Goal: Information Seeking & Learning: Learn about a topic

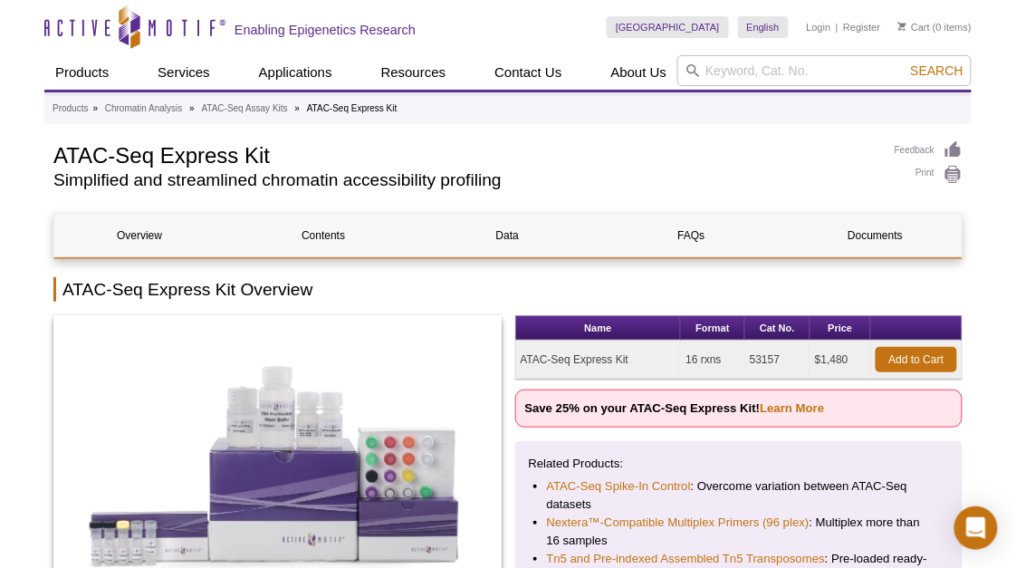
click at [690, 187] on h2 "Simplified and streamlined chromatin accessibility profiling" at bounding box center [464, 180] width 823 height 16
drag, startPoint x: 56, startPoint y: 159, endPoint x: 354, endPoint y: 164, distance: 297.8
click at [354, 164] on h1 "ATAC-Seq Express Kit" at bounding box center [464, 153] width 823 height 27
copy h1 "ATAC-Seq Express Kit"
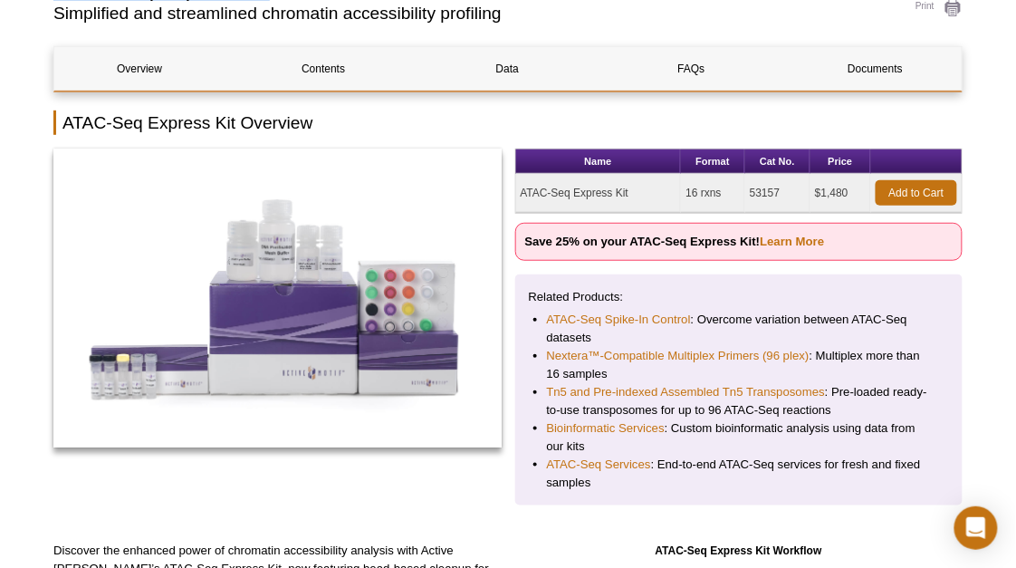
scroll to position [181, 0]
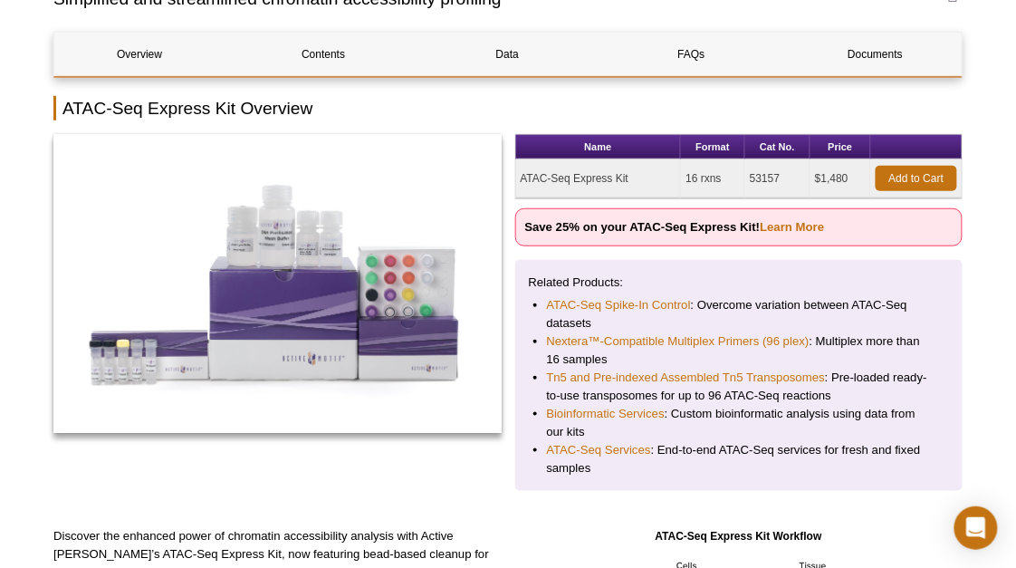
drag, startPoint x: 749, startPoint y: 177, endPoint x: 801, endPoint y: 181, distance: 51.7
click at [801, 181] on td "53157" at bounding box center [777, 178] width 65 height 39
copy td "53157"
drag, startPoint x: 62, startPoint y: 108, endPoint x: 235, endPoint y: 109, distance: 172.9
click at [235, 109] on h2 "ATAC-Seq Express Kit Overview" at bounding box center [507, 108] width 909 height 24
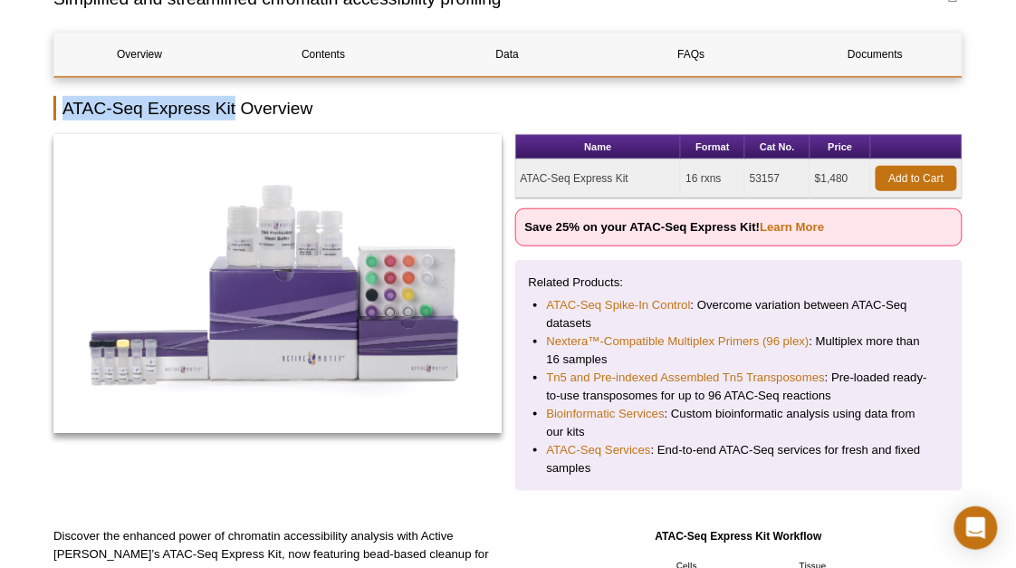
copy h2 "ATAC-Seq Express Kit"
drag, startPoint x: 747, startPoint y: 177, endPoint x: 792, endPoint y: 177, distance: 45.3
click at [792, 177] on td "53157" at bounding box center [777, 178] width 65 height 39
copy td "53157"
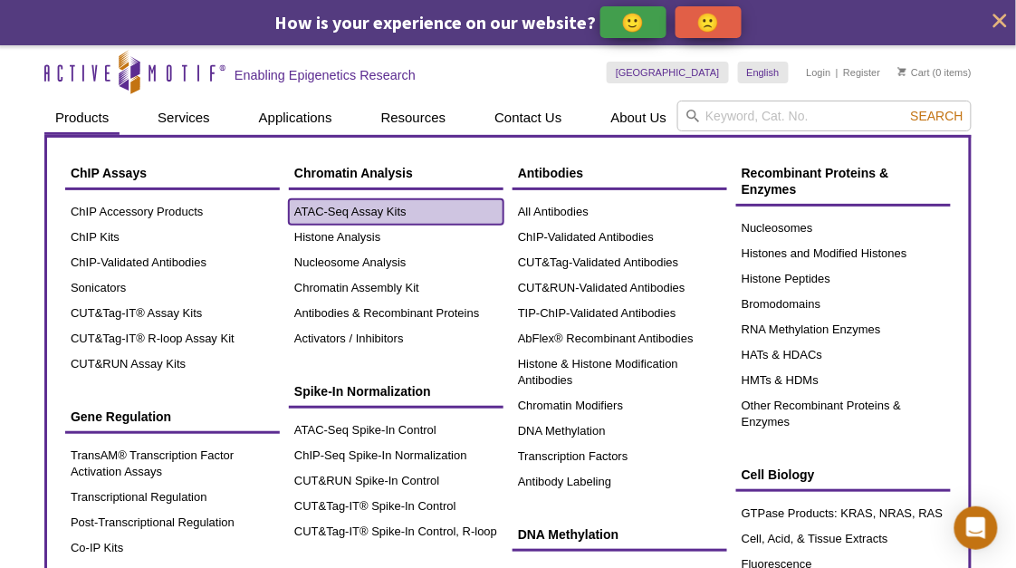
click at [324, 206] on link "ATAC-Seq Assay Kits" at bounding box center [396, 211] width 215 height 25
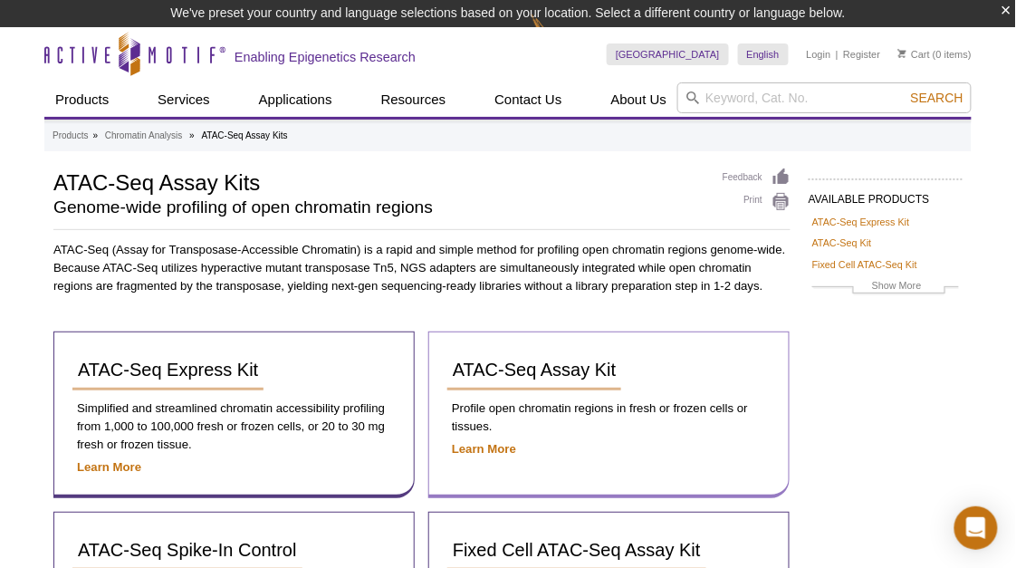
scroll to position [120, 0]
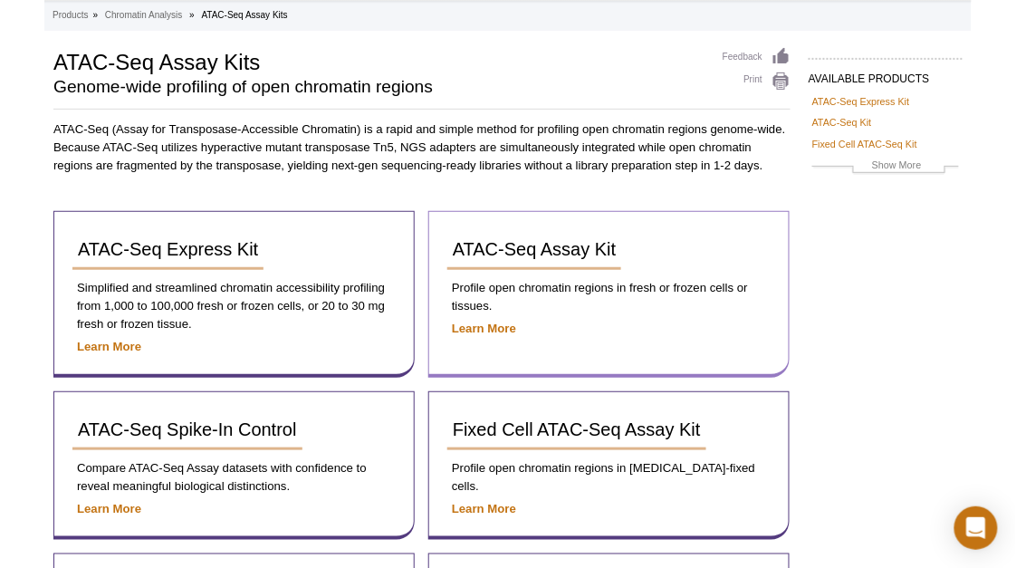
click at [542, 270] on div "ATAC-Seq Assay Kit" at bounding box center [608, 256] width 323 height 53
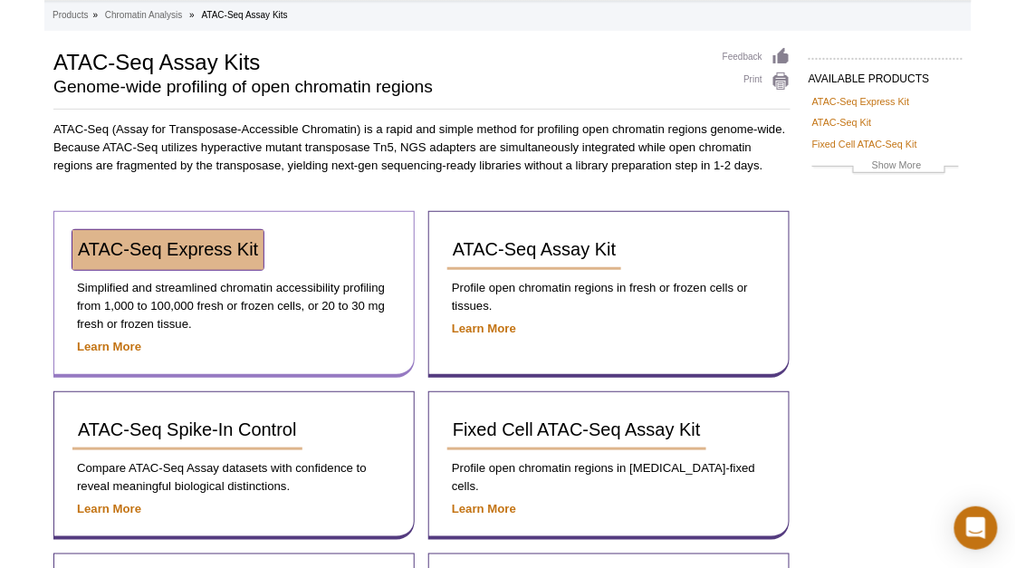
click at [163, 259] on link "ATAC-Seq Express Kit" at bounding box center [167, 250] width 191 height 40
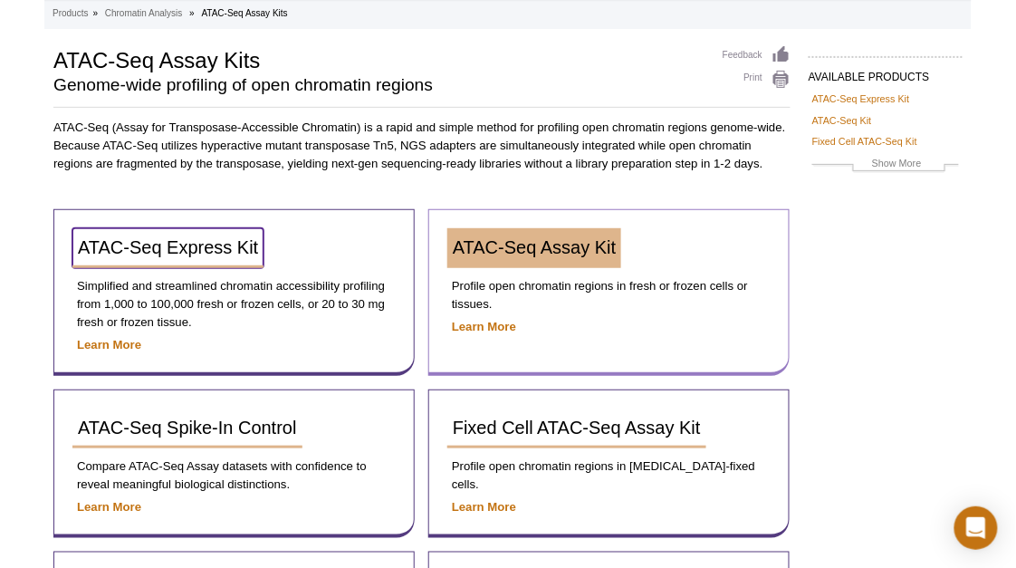
scroll to position [102, 0]
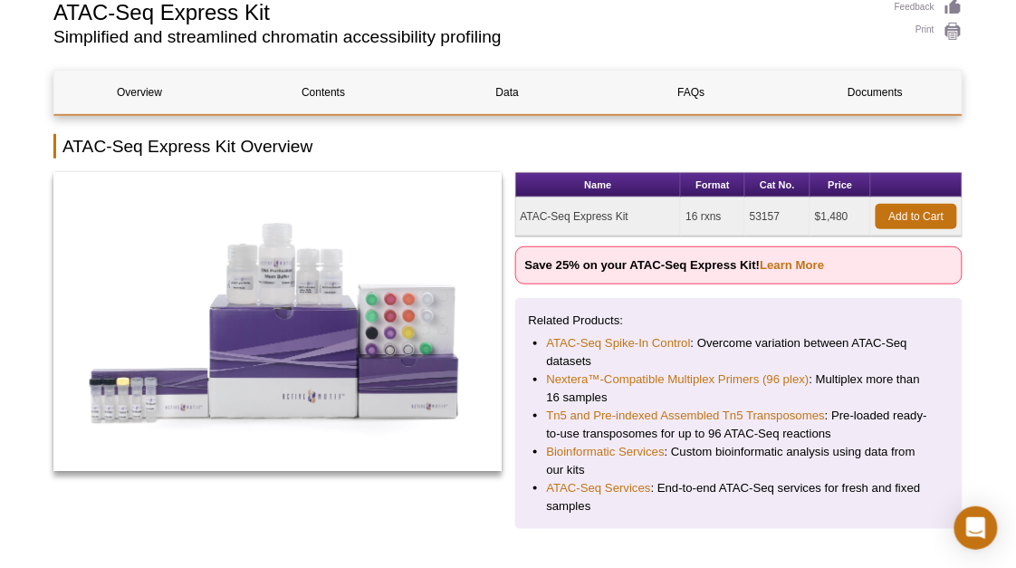
scroll to position [181, 0]
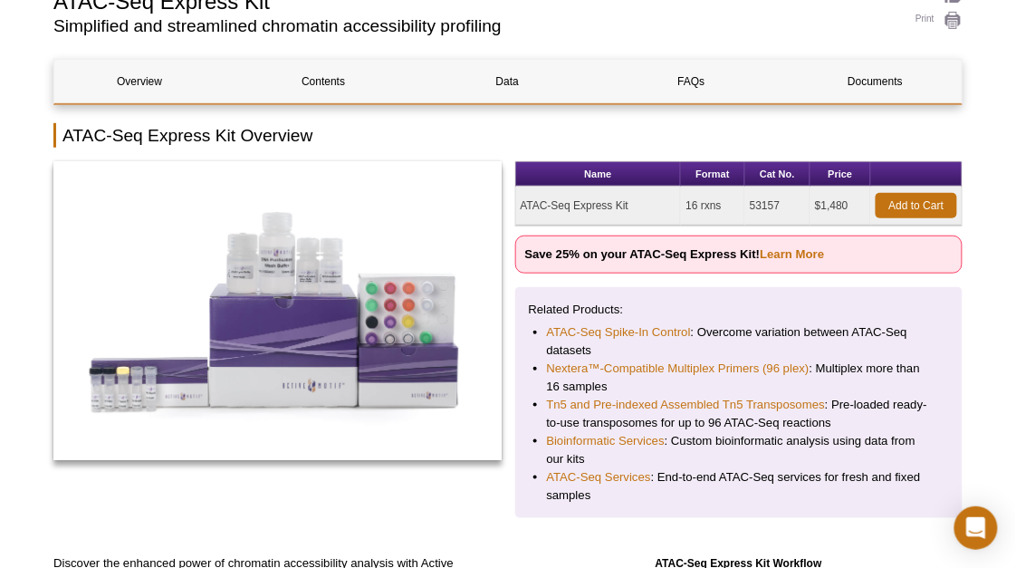
copy td "31"
drag, startPoint x: 753, startPoint y: 206, endPoint x: 769, endPoint y: 209, distance: 16.5
click at [769, 209] on td "53157" at bounding box center [777, 205] width 65 height 39
drag, startPoint x: 769, startPoint y: 209, endPoint x: 747, endPoint y: 205, distance: 22.9
click at [746, 211] on td "53157" at bounding box center [777, 205] width 65 height 39
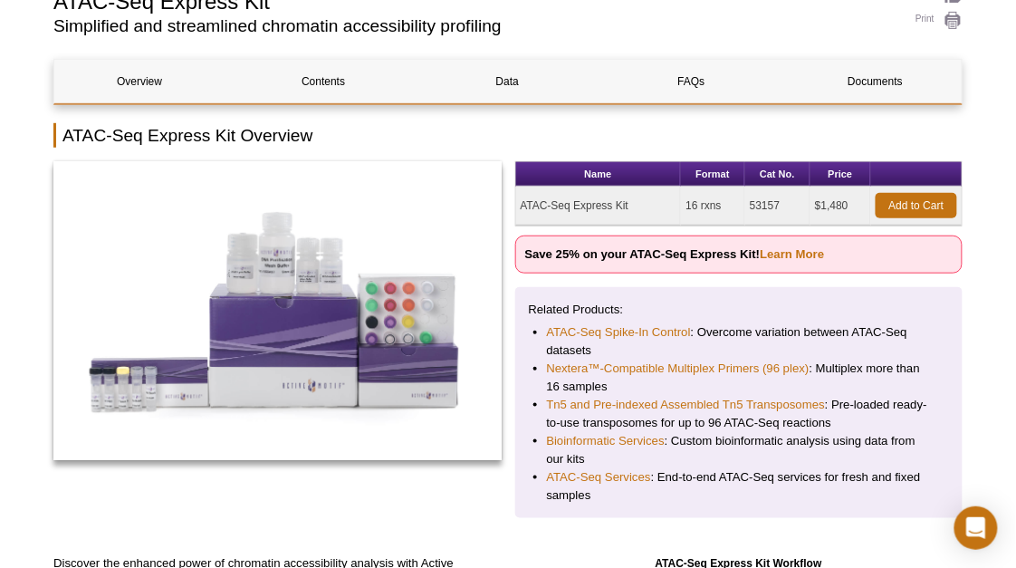
copy td "53157"
drag, startPoint x: 748, startPoint y: 201, endPoint x: 790, endPoint y: 199, distance: 42.6
click at [790, 199] on td "53157" at bounding box center [777, 205] width 65 height 39
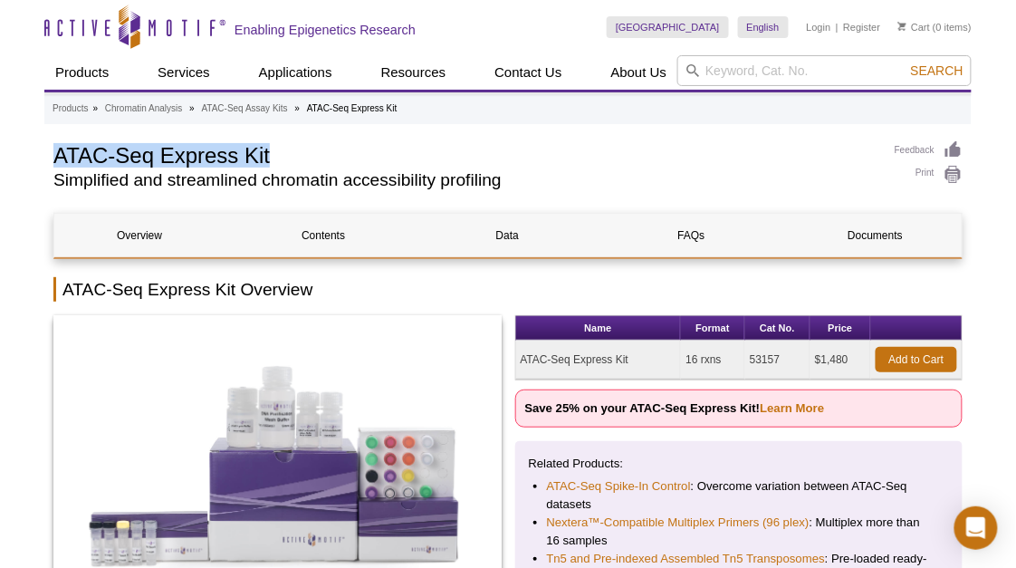
drag, startPoint x: 58, startPoint y: 151, endPoint x: 363, endPoint y: 155, distance: 305.1
click at [363, 155] on h1 "ATAC-Seq Express Kit" at bounding box center [464, 153] width 823 height 27
copy h1 "ATAC-Seq Express Kit"
